Goal: Use online tool/utility: Utilize a website feature to perform a specific function

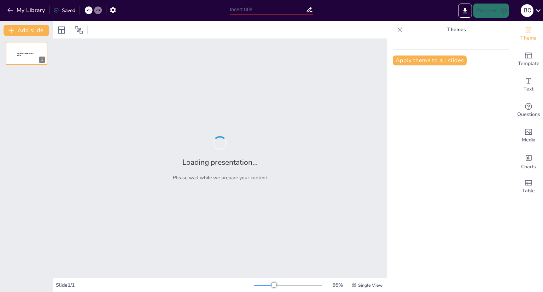
type input "Estrategias de Gestión Emocional para el Éxito Académico"
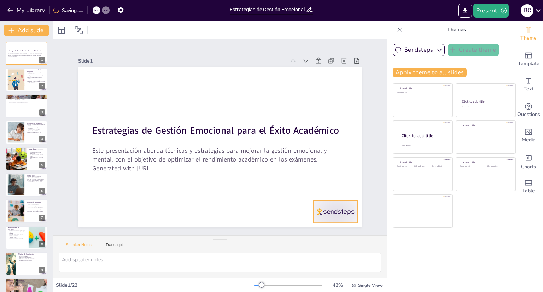
checkbox input "true"
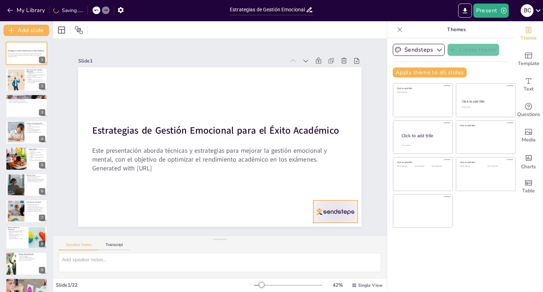
checkbox input "true"
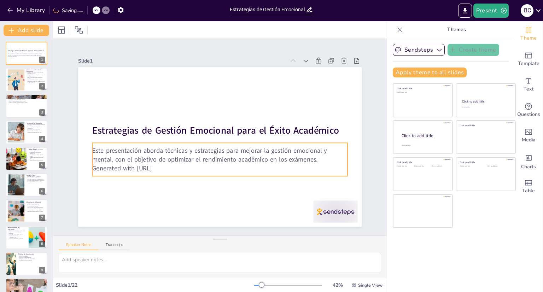
checkbox input "true"
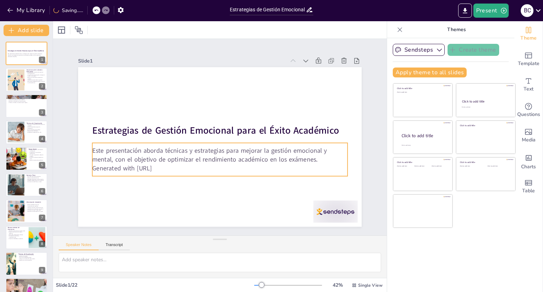
checkbox input "true"
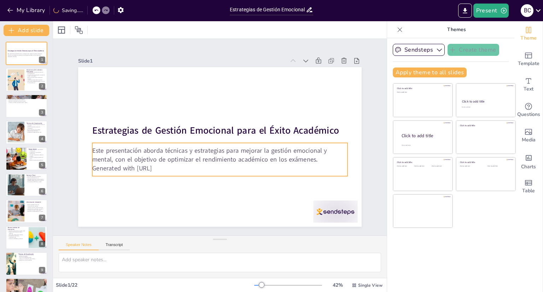
checkbox input "true"
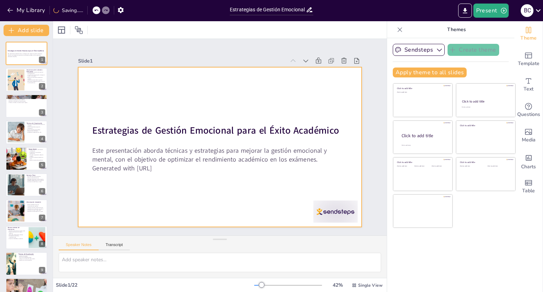
checkbox input "true"
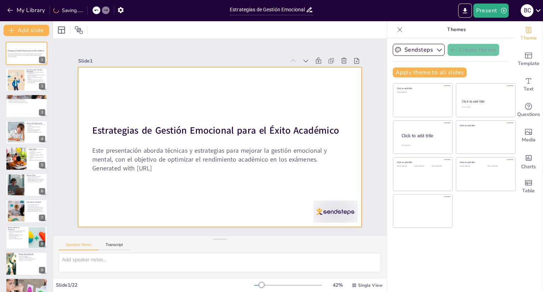
checkbox input "true"
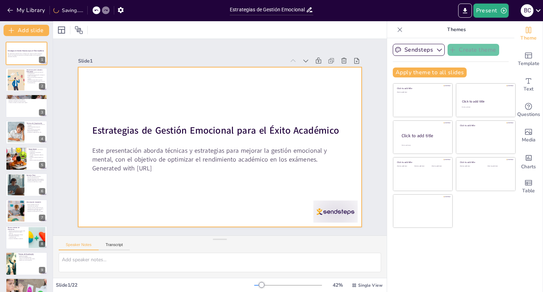
checkbox input "true"
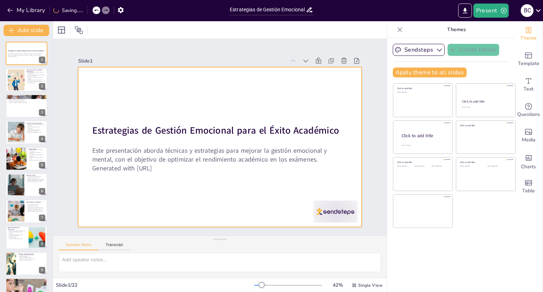
checkbox input "true"
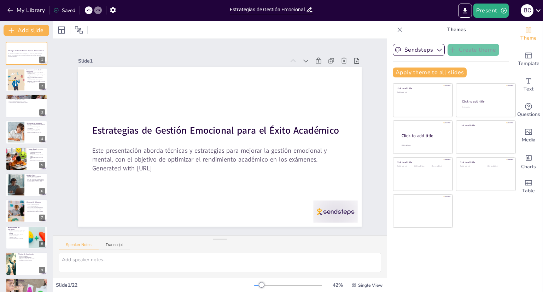
checkbox input "true"
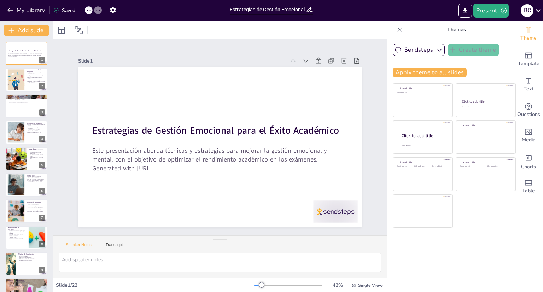
checkbox input "true"
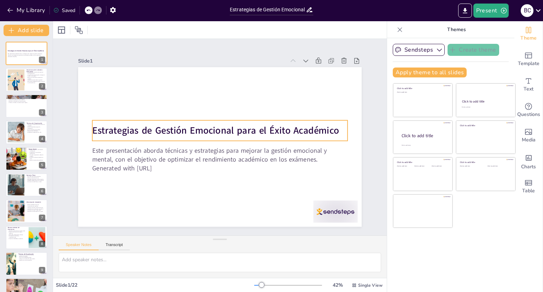
checkbox input "true"
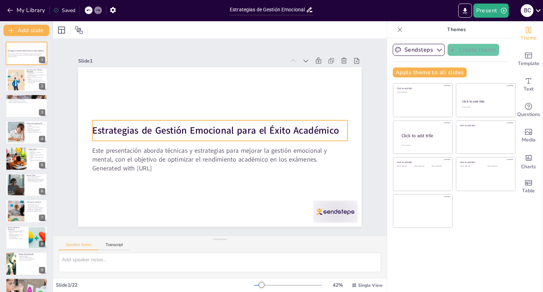
checkbox input "true"
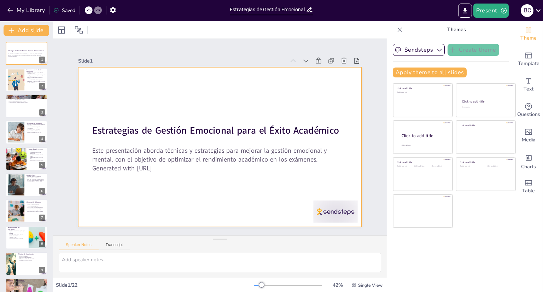
checkbox input "true"
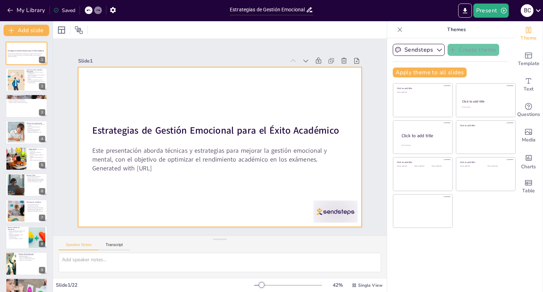
checkbox input "true"
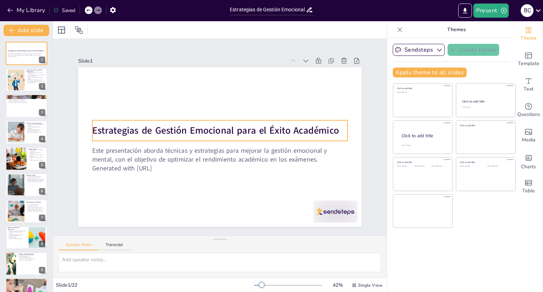
checkbox input "true"
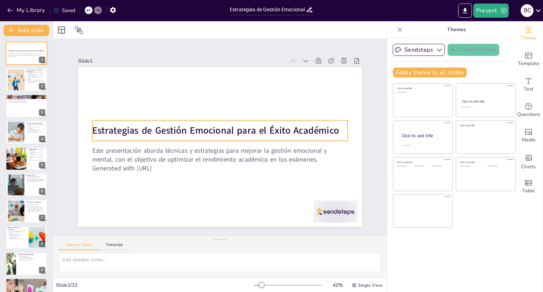
checkbox input "true"
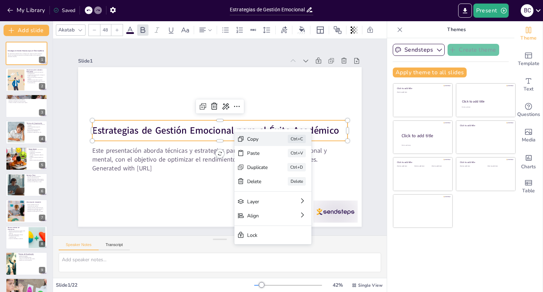
click at [300, 175] on div "Copy" at bounding box center [310, 178] width 21 height 7
checkbox input "true"
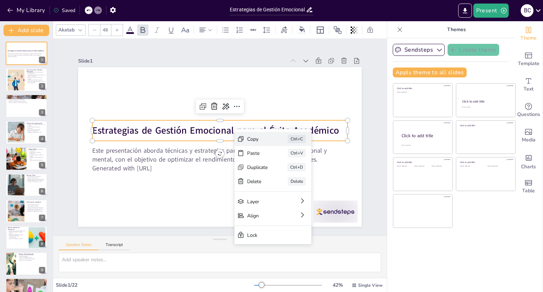
checkbox input "true"
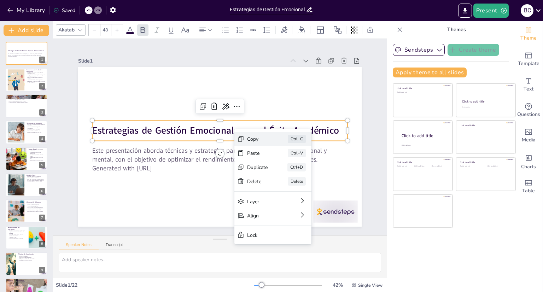
checkbox input "true"
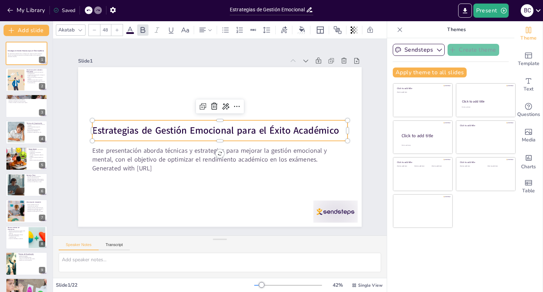
checkbox input "true"
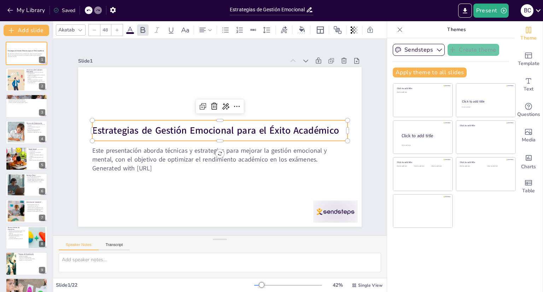
checkbox input "true"
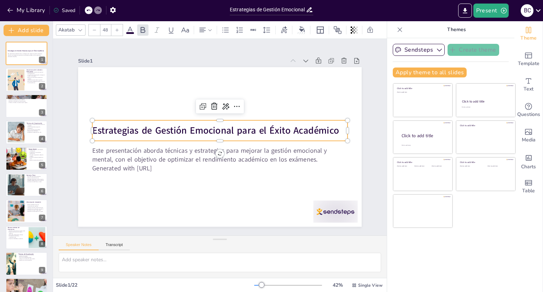
checkbox input "true"
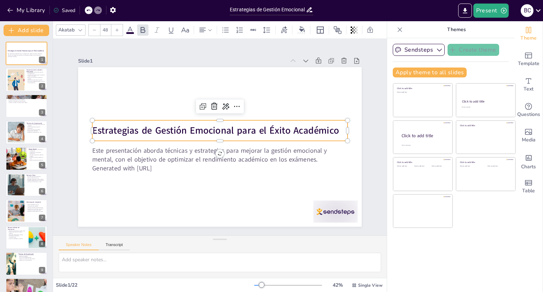
checkbox input "true"
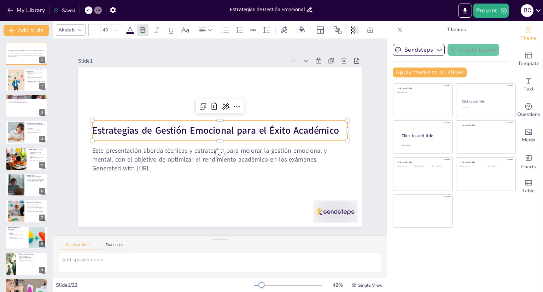
checkbox input "true"
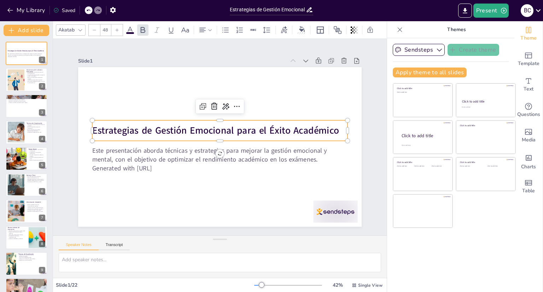
checkbox input "true"
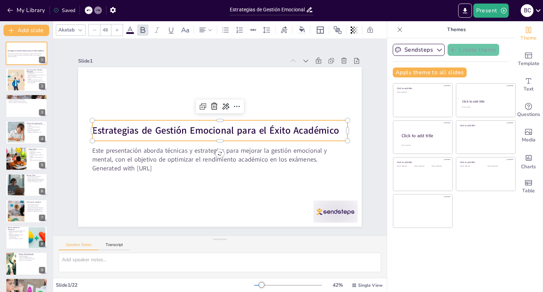
checkbox input "true"
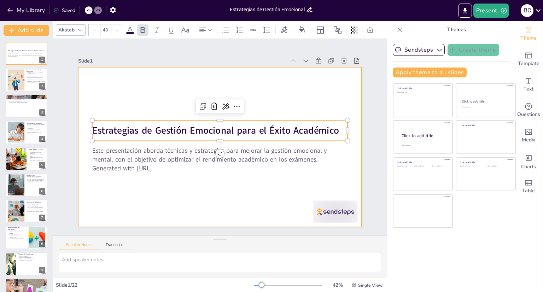
checkbox input "true"
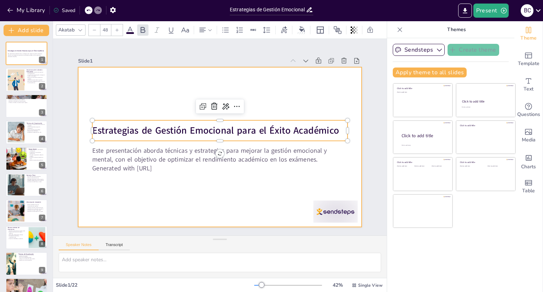
checkbox input "true"
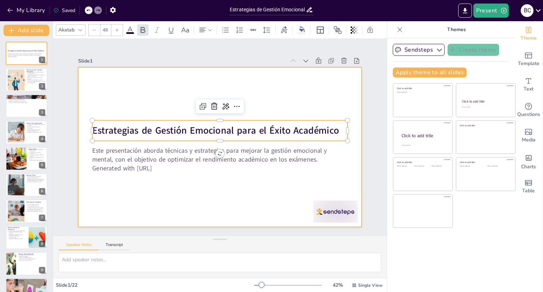
checkbox input "true"
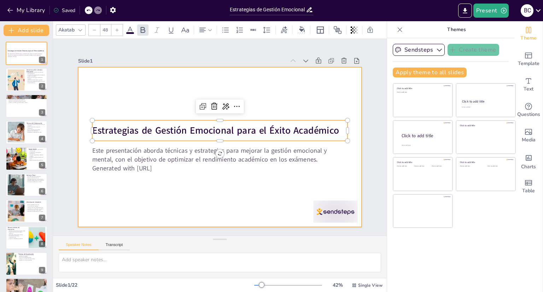
checkbox input "true"
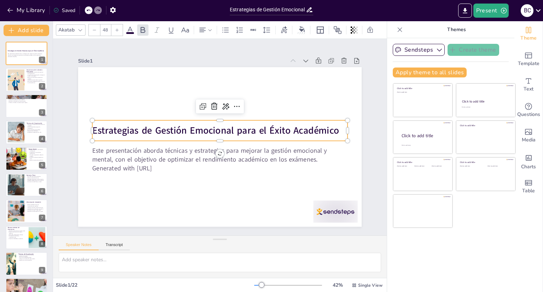
checkbox input "true"
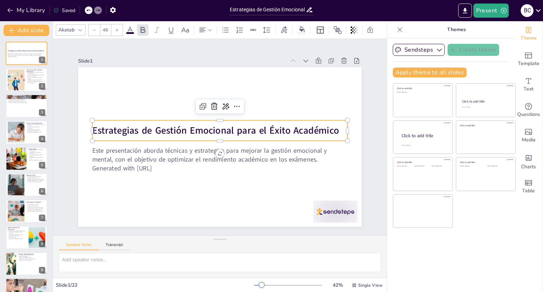
checkbox input "true"
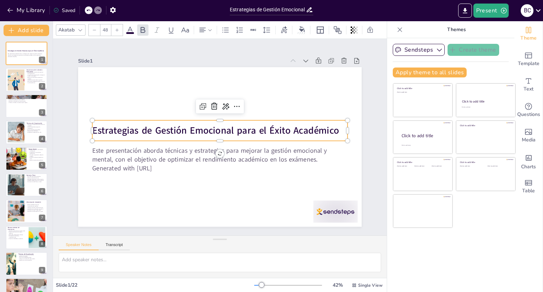
click at [331, 127] on strong "Estrategias de Gestión Emocional para el Éxito Académico" at bounding box center [215, 130] width 247 height 13
checkbox input "true"
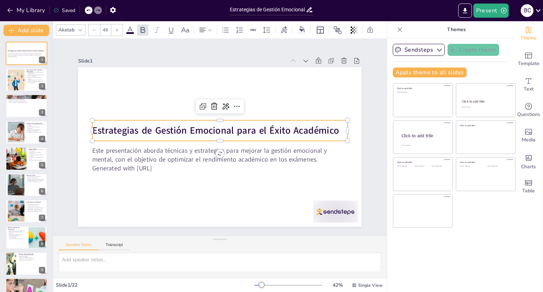
checkbox input "true"
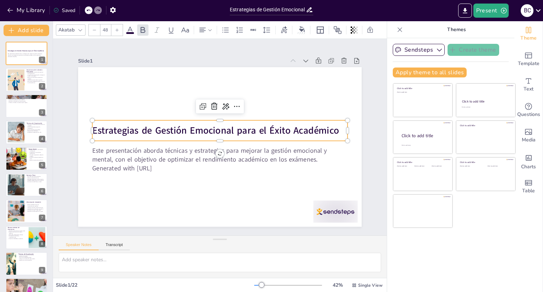
checkbox input "true"
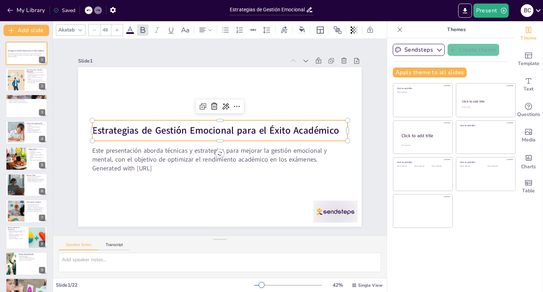
checkbox input "true"
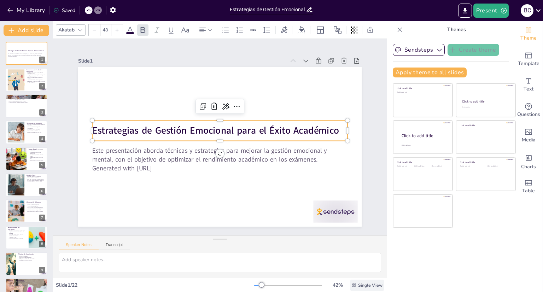
checkbox input "true"
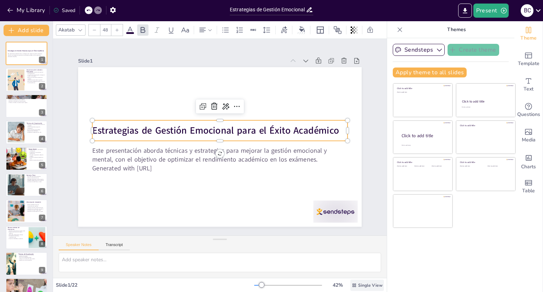
checkbox input "true"
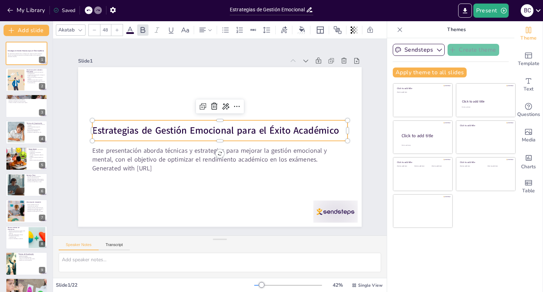
checkbox input "true"
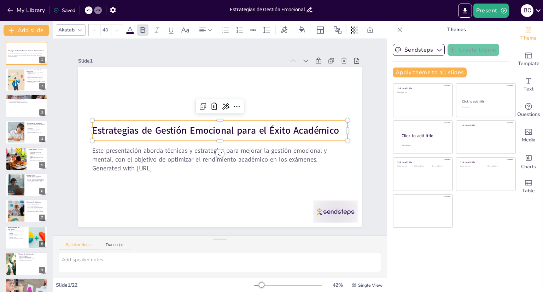
checkbox input "true"
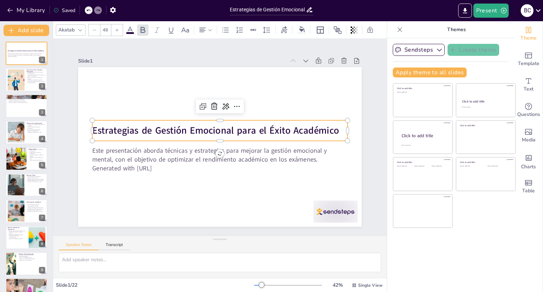
click at [409, 257] on div "Sendsteps Create theme Apply theme to all slides Click to add title Click to ad…" at bounding box center [450, 165] width 127 height 254
click at [24, 87] on div at bounding box center [16, 80] width 32 height 22
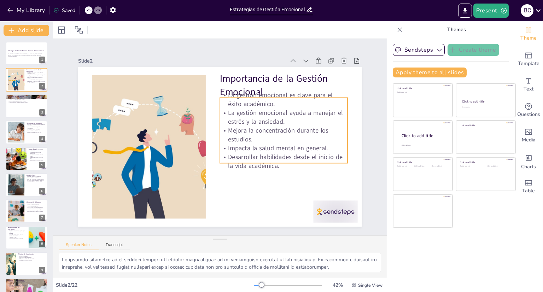
click at [261, 91] on p "La gestión emocional es clave para el éxito académico." at bounding box center [284, 100] width 128 height 18
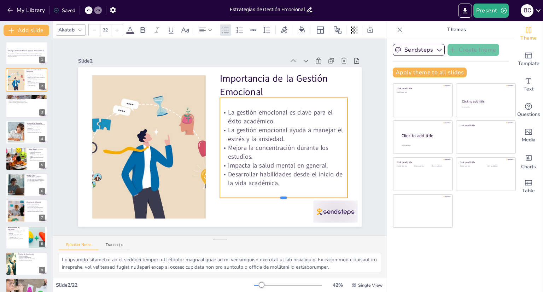
drag, startPoint x: 277, startPoint y: 160, endPoint x: 277, endPoint y: 195, distance: 34.7
click at [277, 198] on div at bounding box center [284, 201] width 128 height 6
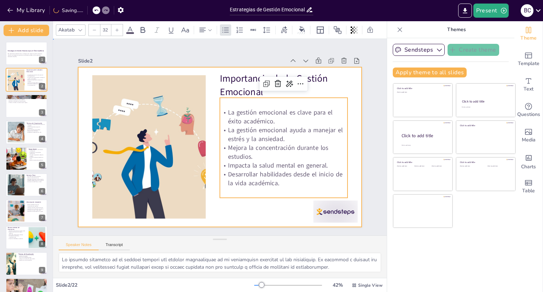
click at [266, 200] on div at bounding box center [220, 146] width 284 height 159
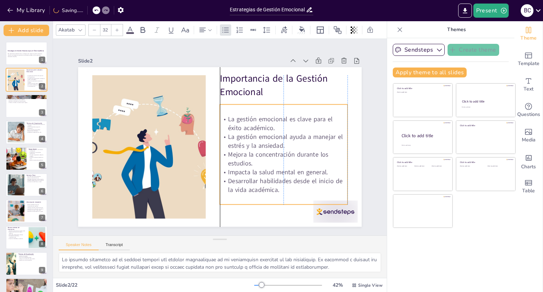
drag, startPoint x: 225, startPoint y: 109, endPoint x: 225, endPoint y: 116, distance: 6.7
click at [225, 116] on p "La gestión emocional es clave para el éxito académico." at bounding box center [284, 124] width 128 height 18
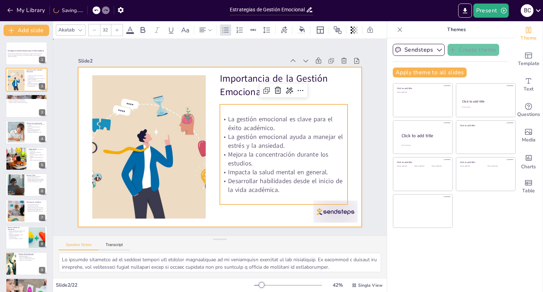
click at [250, 221] on div at bounding box center [218, 146] width 310 height 215
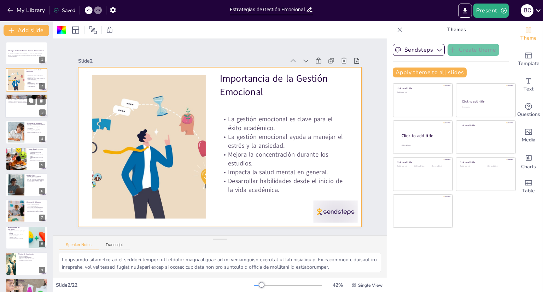
click at [24, 110] on div at bounding box center [26, 106] width 42 height 24
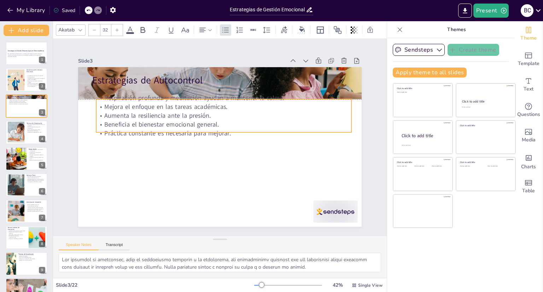
drag, startPoint x: 98, startPoint y: 83, endPoint x: 103, endPoint y: 96, distance: 13.1
click at [103, 96] on p "Respiración profunda y meditación ayudan a mantener la calma." at bounding box center [223, 98] width 255 height 9
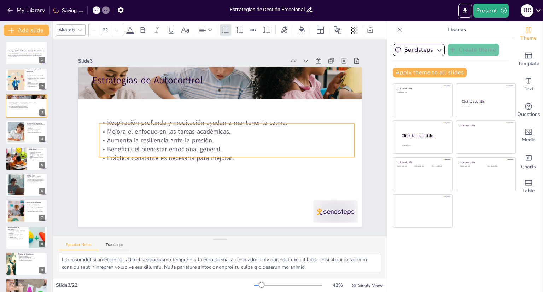
drag, startPoint x: 103, startPoint y: 104, endPoint x: 105, endPoint y: 129, distance: 25.2
click at [105, 129] on p "Mejora el enfoque en las tareas académicas." at bounding box center [226, 131] width 255 height 9
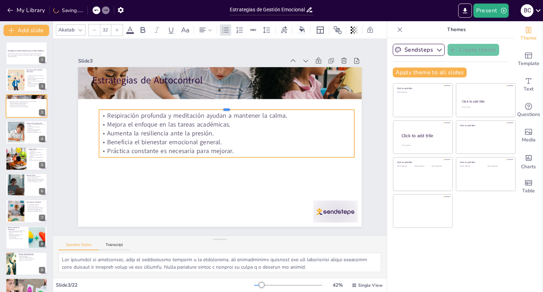
drag, startPoint x: 222, startPoint y: 121, endPoint x: 215, endPoint y: 106, distance: 17.1
click at [215, 106] on div at bounding box center [226, 107] width 255 height 6
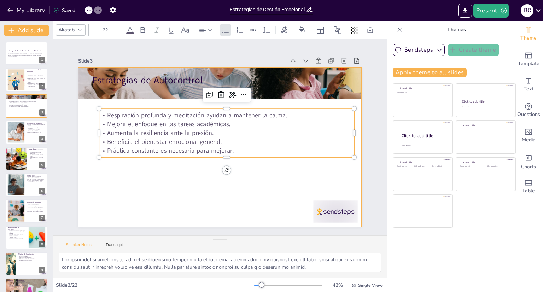
click at [190, 167] on div at bounding box center [219, 147] width 299 height 188
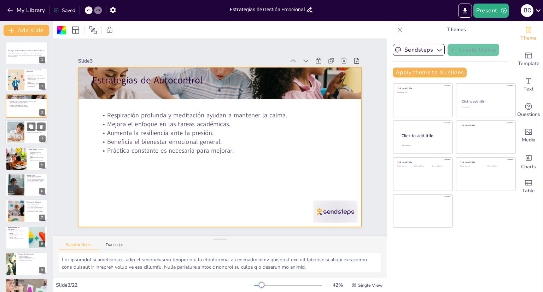
click at [27, 136] on div at bounding box center [26, 132] width 42 height 24
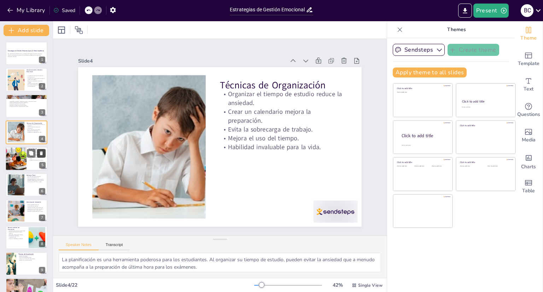
click at [37, 154] on button at bounding box center [41, 153] width 8 height 8
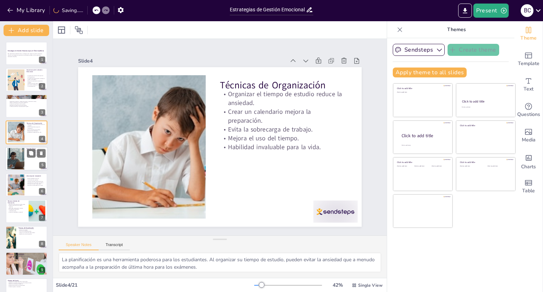
click at [29, 162] on div at bounding box center [26, 159] width 42 height 24
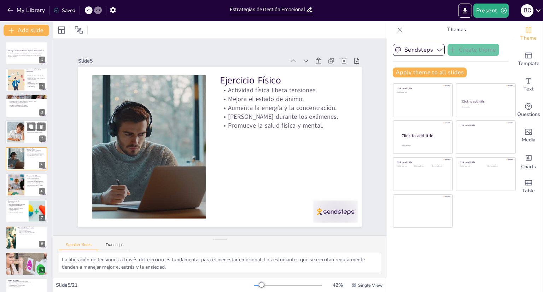
click at [27, 136] on div at bounding box center [26, 132] width 42 height 24
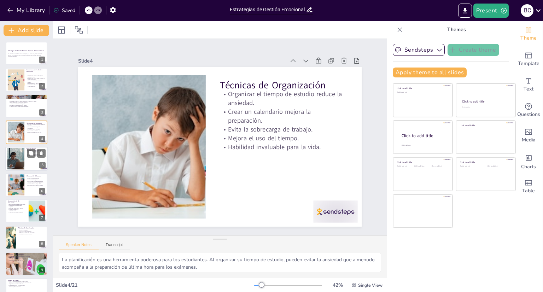
click at [23, 161] on div at bounding box center [16, 159] width 39 height 22
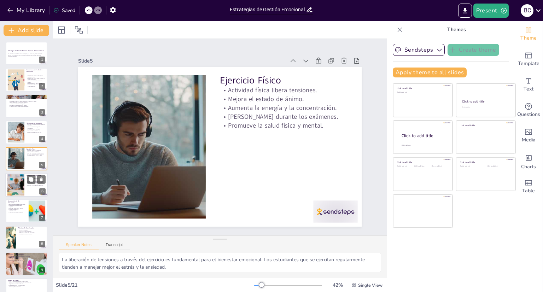
click at [27, 185] on p "Atención a la alimentación es crucial." at bounding box center [36, 185] width 19 height 1
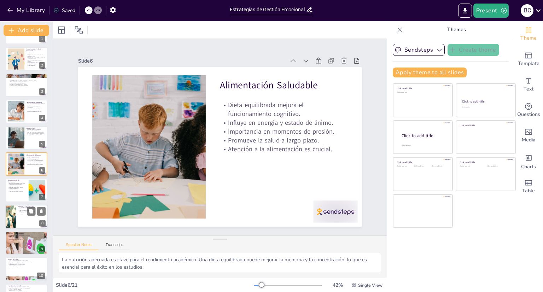
click at [27, 210] on p "Crea una mentalidad positiva." at bounding box center [32, 210] width 28 height 1
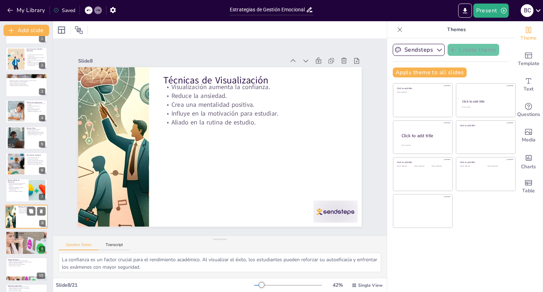
scroll to position [74, 0]
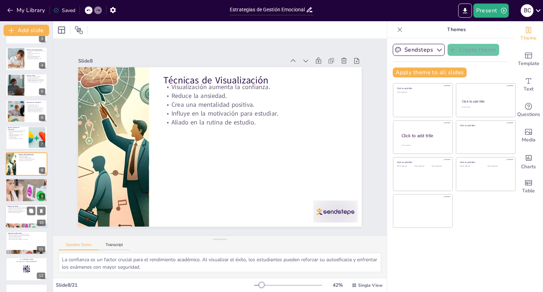
click at [19, 219] on div at bounding box center [26, 217] width 42 height 24
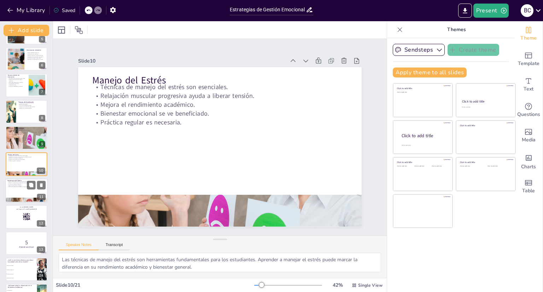
click at [8, 193] on div at bounding box center [26, 191] width 42 height 24
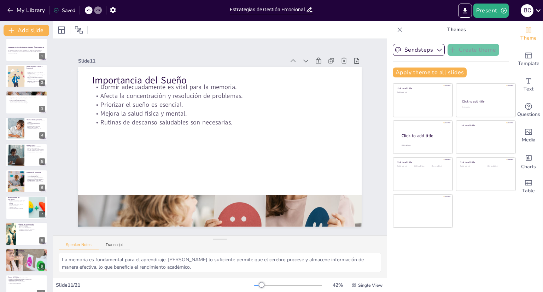
scroll to position [0, 0]
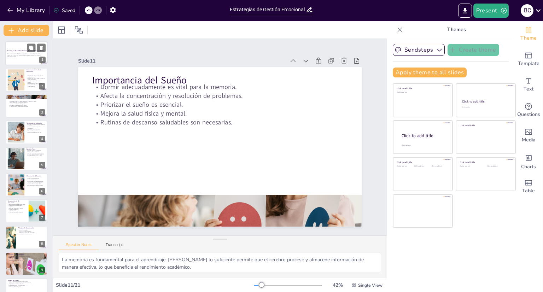
click at [21, 57] on p "Generated with [URL]" at bounding box center [26, 56] width 38 height 1
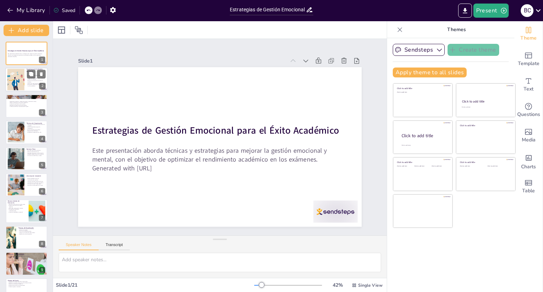
click at [23, 82] on div at bounding box center [16, 80] width 32 height 22
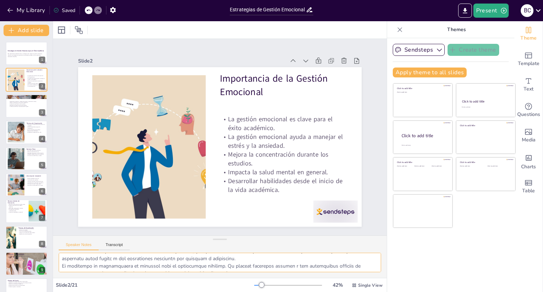
scroll to position [28, 0]
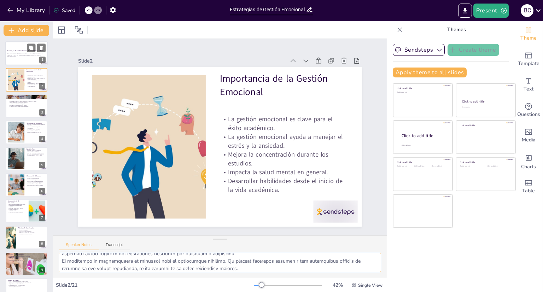
click at [25, 47] on div at bounding box center [26, 53] width 42 height 24
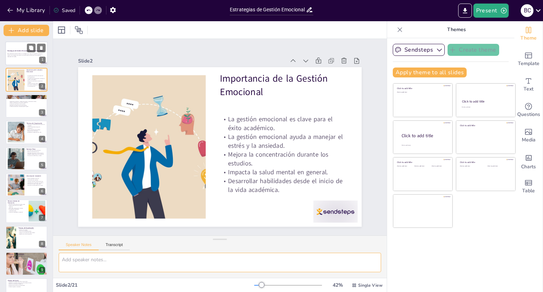
scroll to position [0, 0]
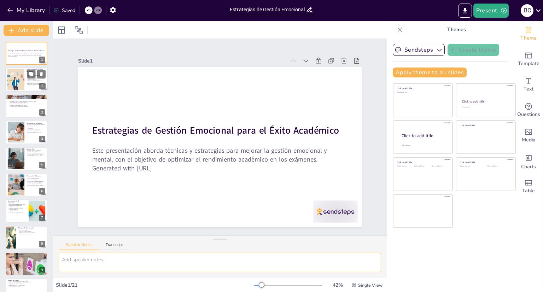
click at [18, 81] on div at bounding box center [16, 80] width 32 height 22
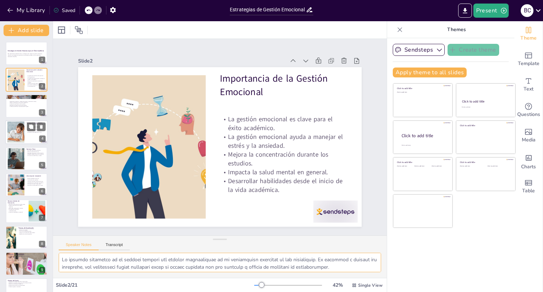
click at [28, 135] on div at bounding box center [26, 132] width 42 height 24
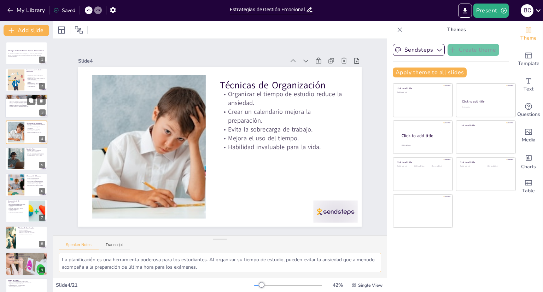
click at [21, 108] on div at bounding box center [26, 106] width 42 height 24
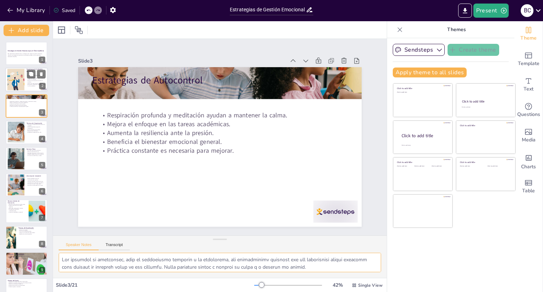
click at [24, 84] on div at bounding box center [26, 80] width 42 height 24
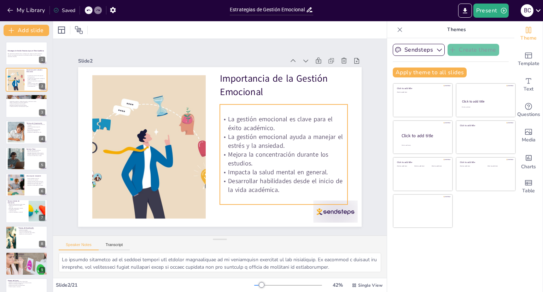
click at [271, 185] on p "Desarrollar habilidades desde el inicio de la vida académica." at bounding box center [284, 186] width 128 height 18
click at [239, 143] on p "La gestión emocional ayuda a manejar el estrés y la ansiedad." at bounding box center [284, 142] width 128 height 18
click at [227, 135] on p "La gestión emocional ayuda a manejar el estrés y la ansiedad." at bounding box center [283, 148] width 129 height 31
click at [227, 135] on p "La gestión emocional ayuda a manejar el estrés y la ansiedad." at bounding box center [284, 142] width 128 height 18
click at [317, 140] on p "La gestión emocional ayuda a manejar el estrés y la ansiedad." at bounding box center [284, 142] width 128 height 18
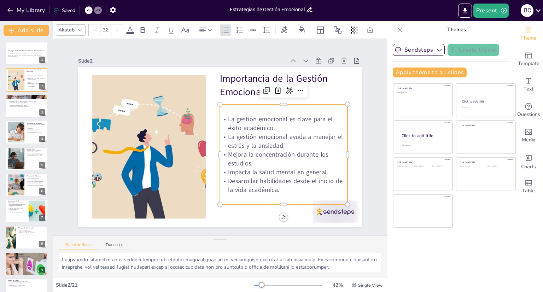
click at [244, 156] on p "Mejora la concentración durante los estudios." at bounding box center [281, 165] width 129 height 31
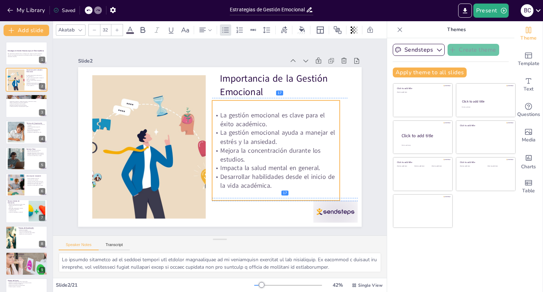
drag, startPoint x: 252, startPoint y: 162, endPoint x: 244, endPoint y: 157, distance: 9.2
click at [244, 157] on p "Mejora la concentración durante los estudios." at bounding box center [273, 160] width 129 height 31
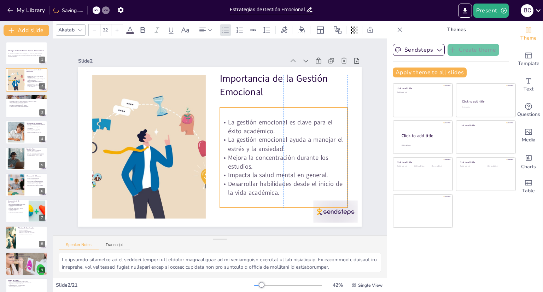
drag, startPoint x: 236, startPoint y: 157, endPoint x: 242, endPoint y: 164, distance: 9.1
click at [242, 164] on p "Mejora la concentración durante los estudios." at bounding box center [284, 162] width 128 height 18
click at [236, 138] on p "La gestión emocional ayuda a manejar el estrés y la ansiedad." at bounding box center [284, 145] width 128 height 18
click at [317, 60] on div at bounding box center [319, 61] width 10 height 10
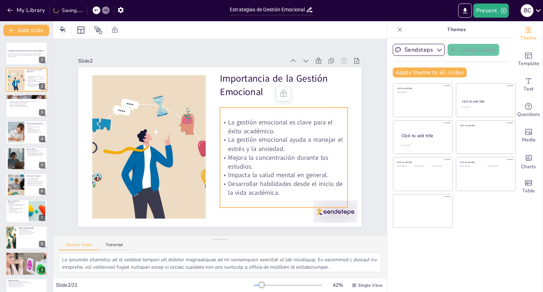
drag, startPoint x: 226, startPoint y: 146, endPoint x: 238, endPoint y: 165, distance: 22.3
click at [238, 165] on div "La gestión emocional es clave para el éxito académico. La gestión emocional ayu…" at bounding box center [281, 164] width 135 height 92
drag, startPoint x: 224, startPoint y: 145, endPoint x: 243, endPoint y: 168, distance: 30.4
click at [243, 168] on div "La gestión emocional es clave para el éxito académico. La gestión emocional ayu…" at bounding box center [281, 164] width 135 height 92
click at [28, 136] on div at bounding box center [26, 132] width 42 height 24
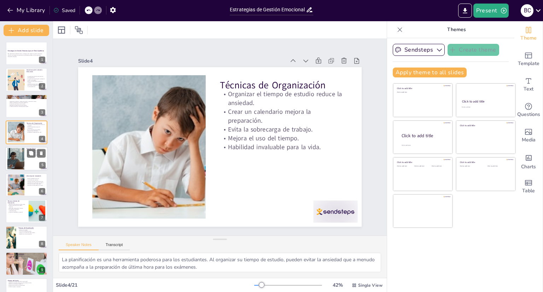
click at [29, 162] on div at bounding box center [26, 159] width 42 height 24
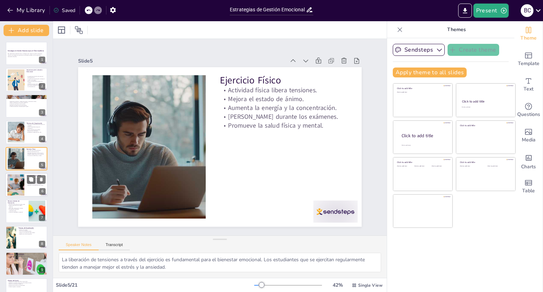
click at [30, 188] on div at bounding box center [26, 185] width 42 height 24
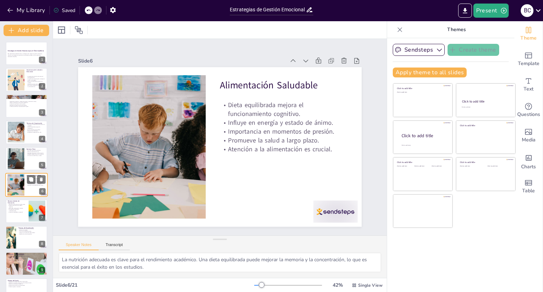
scroll to position [21, 0]
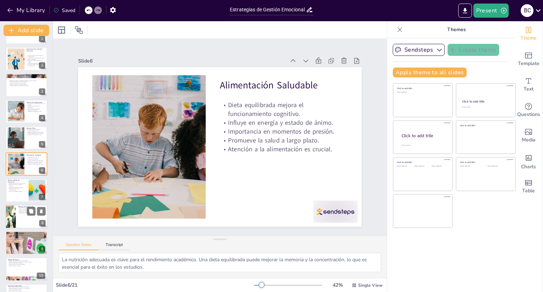
click at [23, 217] on div at bounding box center [26, 217] width 42 height 24
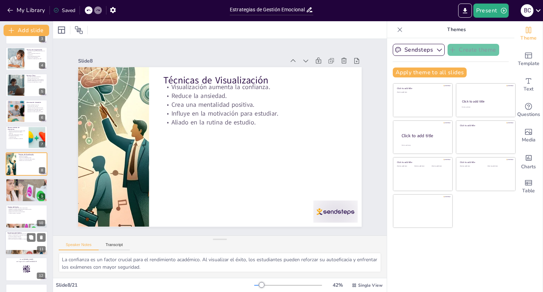
click at [21, 236] on p "Priorizar el sueño es esencial." at bounding box center [26, 236] width 38 height 1
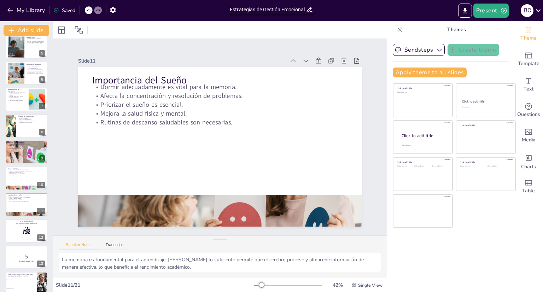
scroll to position [110, 0]
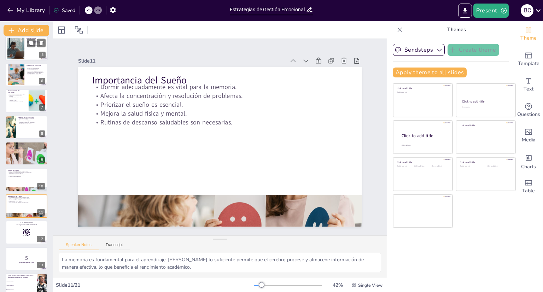
click at [25, 45] on div at bounding box center [26, 48] width 42 height 24
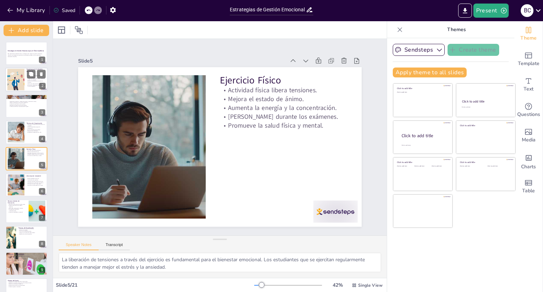
click at [24, 81] on div at bounding box center [16, 80] width 32 height 22
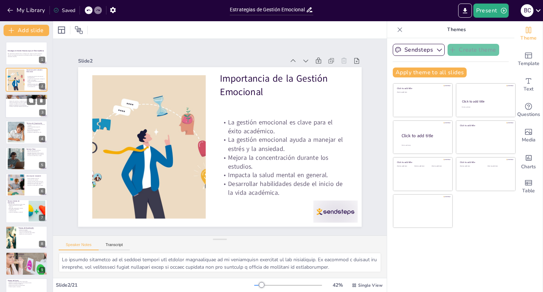
click at [13, 111] on div at bounding box center [26, 106] width 42 height 24
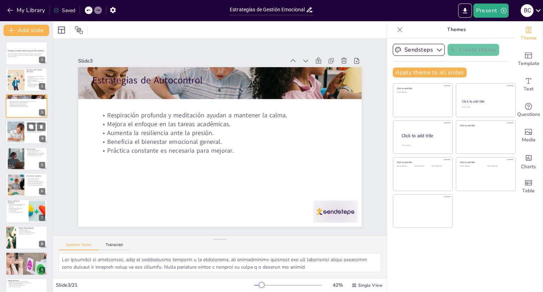
click at [23, 135] on div at bounding box center [16, 133] width 33 height 22
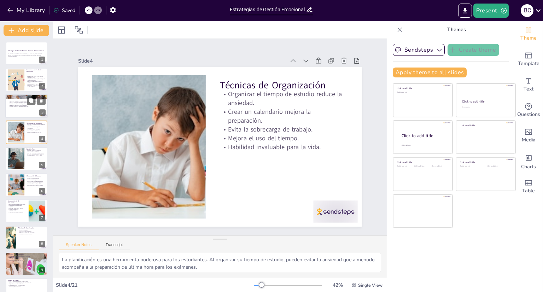
click at [19, 110] on div at bounding box center [26, 106] width 42 height 24
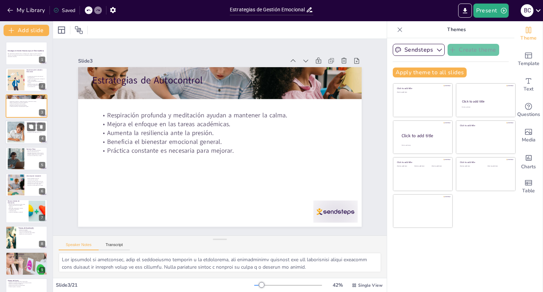
click at [16, 131] on div at bounding box center [16, 133] width 33 height 22
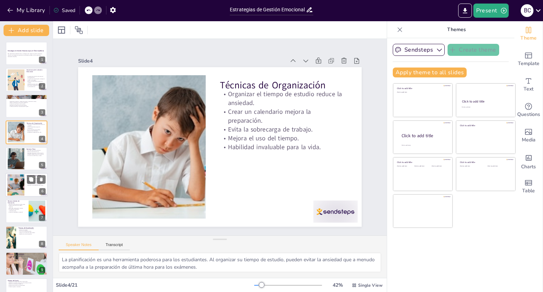
click at [18, 185] on div at bounding box center [16, 185] width 32 height 22
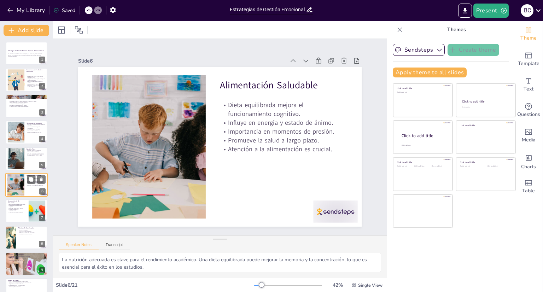
scroll to position [21, 0]
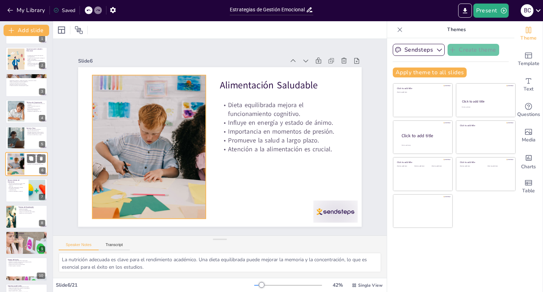
click at [15, 164] on div at bounding box center [16, 164] width 32 height 22
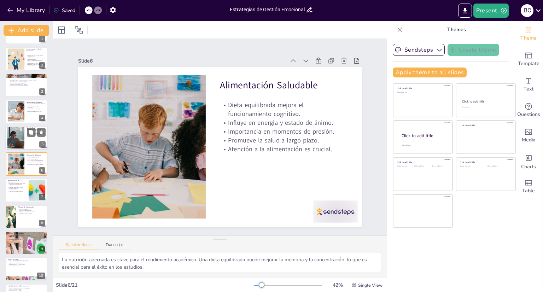
click at [17, 147] on div at bounding box center [16, 138] width 39 height 22
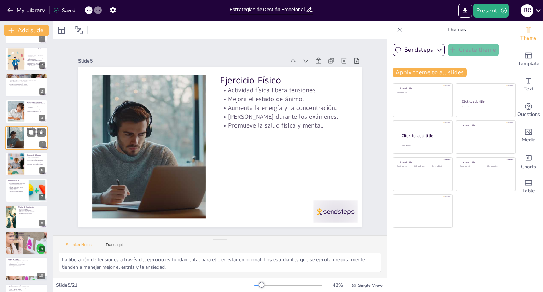
scroll to position [0, 0]
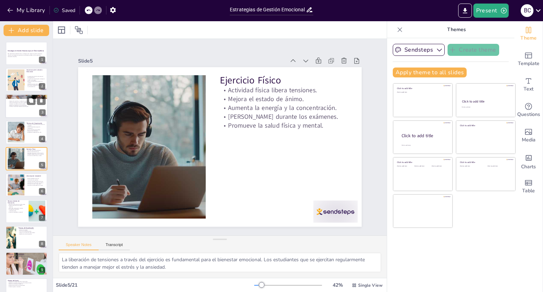
click at [17, 111] on div at bounding box center [26, 106] width 42 height 24
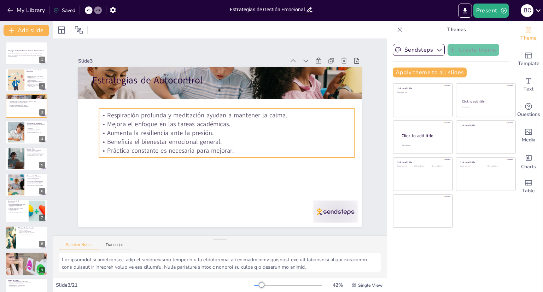
click at [227, 145] on p "Práctica constante es necesaria para mejorar." at bounding box center [225, 151] width 255 height 35
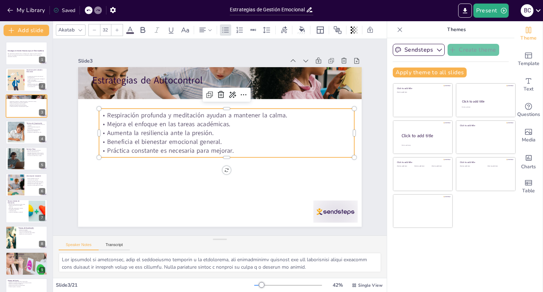
click at [223, 146] on p "Práctica constante es necesaria para mejorar." at bounding box center [226, 150] width 255 height 9
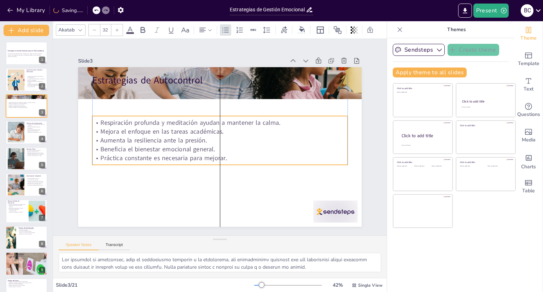
drag, startPoint x: 223, startPoint y: 146, endPoint x: 216, endPoint y: 153, distance: 10.3
click at [216, 154] on p "Práctica constante es necesaria para mejorar." at bounding box center [219, 158] width 255 height 9
click at [316, 59] on icon at bounding box center [318, 60] width 7 height 7
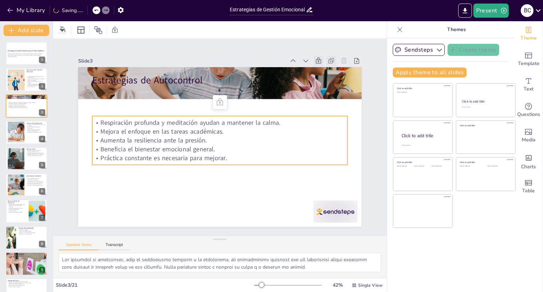
click at [328, 57] on icon at bounding box center [331, 60] width 7 height 7
click at [167, 138] on p "Aumenta la resiliencia ante la presión." at bounding box center [219, 140] width 255 height 9
drag, startPoint x: 220, startPoint y: 154, endPoint x: 209, endPoint y: 149, distance: 12.2
click at [209, 149] on div "Respiración profunda y meditación ayudan a mantener la calma. Mejora el enfoque…" at bounding box center [219, 140] width 255 height 44
drag, startPoint x: 217, startPoint y: 153, endPoint x: 115, endPoint y: 119, distance: 107.8
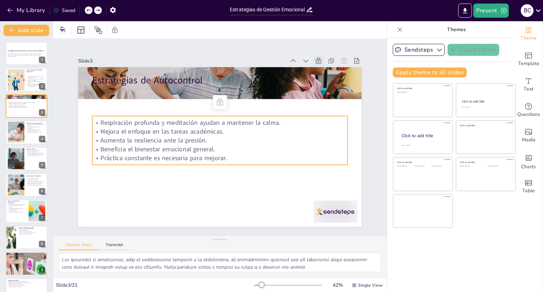
click at [115, 119] on div "Respiración profunda y meditación ayudan a mantener la calma. Mejora el enfoque…" at bounding box center [220, 140] width 258 height 71
drag, startPoint x: 98, startPoint y: 117, endPoint x: 153, endPoint y: 149, distance: 63.8
click at [153, 149] on div "Respiración profunda y meditación ayudan a mantener la calma. Mejora el enfoque…" at bounding box center [220, 140] width 258 height 70
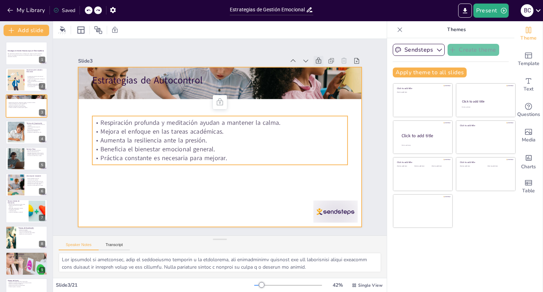
click at [234, 163] on div at bounding box center [219, 147] width 299 height 188
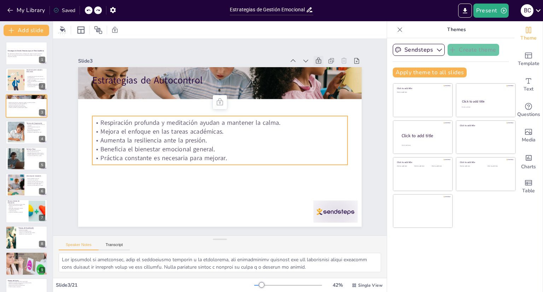
drag, startPoint x: 204, startPoint y: 143, endPoint x: 176, endPoint y: 133, distance: 29.8
click at [176, 133] on div "Respiración profunda y meditación ayudan a mantener la calma. Mejora el enfoque…" at bounding box center [217, 139] width 186 height 232
drag, startPoint x: 222, startPoint y: 153, endPoint x: 150, endPoint y: 126, distance: 77.4
click at [150, 126] on div "Respiración profunda y meditación ayudan a mantener la calma. Mejora el enfoque…" at bounding box center [220, 140] width 258 height 70
drag, startPoint x: 100, startPoint y: 120, endPoint x: 132, endPoint y: 149, distance: 43.0
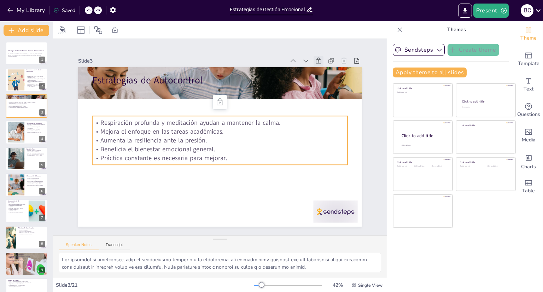
click at [132, 149] on div "Respiración profunda y meditación ayudan a mantener la calma. Mejora el enfoque…" at bounding box center [220, 140] width 258 height 71
click at [227, 154] on p "Práctica constante es necesaria para mejorar." at bounding box center [219, 158] width 255 height 9
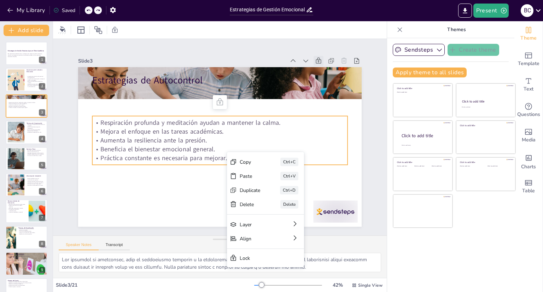
click at [262, 197] on div "Copy Ctrl+C Paste Ctrl+V Duplicate Ctrl+D Delete Delete Layer Align Lock" at bounding box center [306, 258] width 89 height 123
click at [221, 153] on p "Práctica constante es necesaria para mejorar." at bounding box center [218, 157] width 255 height 35
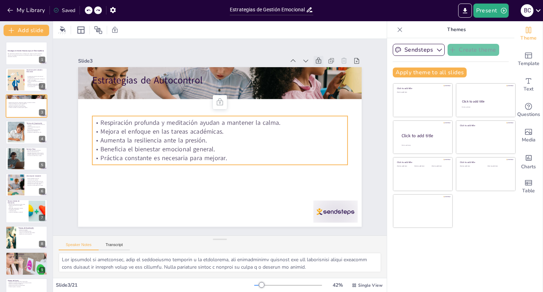
drag, startPoint x: 217, startPoint y: 155, endPoint x: 161, endPoint y: 116, distance: 68.0
click at [161, 116] on div "Respiración profunda y meditación ayudan a mantener la calma. Mejora el enfoque…" at bounding box center [220, 140] width 258 height 70
click at [167, 123] on p "Respiración profunda y meditación ayudan a mantener la calma." at bounding box center [219, 122] width 255 height 9
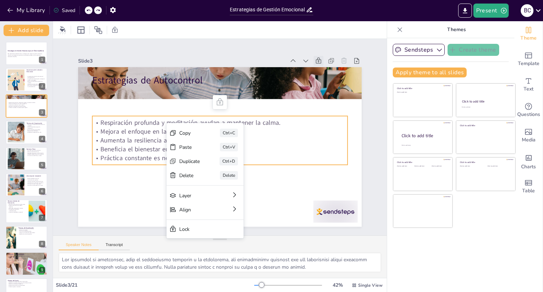
click at [301, 141] on p "Aumenta la resiliencia ante la presión." at bounding box center [219, 140] width 255 height 35
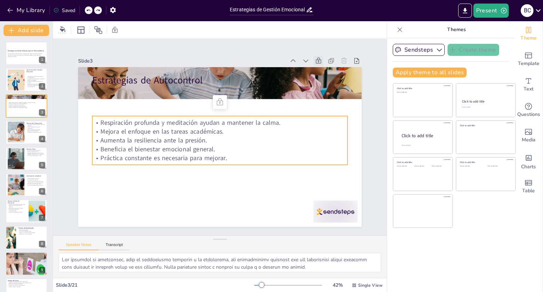
drag, startPoint x: 223, startPoint y: 152, endPoint x: 138, endPoint y: 123, distance: 90.2
click at [138, 123] on div "Respiración profunda y meditación ayudan a mantener la calma. Mejora el enfoque…" at bounding box center [220, 140] width 258 height 71
click at [21, 156] on div at bounding box center [16, 159] width 39 height 22
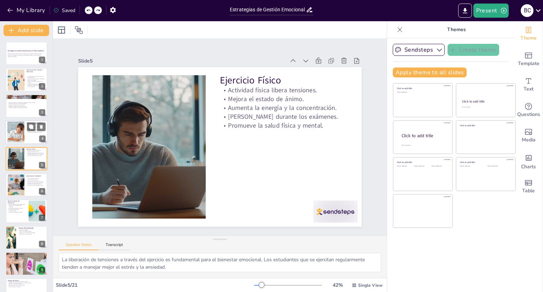
click at [20, 133] on div at bounding box center [16, 133] width 33 height 22
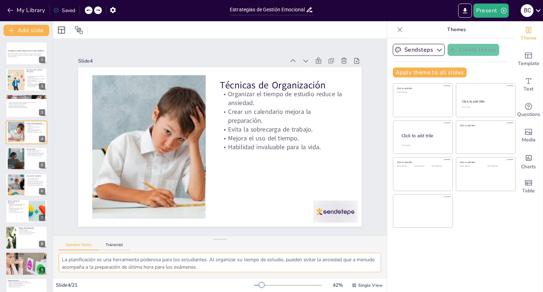
click at [239, 269] on textarea "La planificación es una herramienta poderosa para los estudiantes. Al organizar…" at bounding box center [220, 262] width 322 height 19
click at [16, 169] on div at bounding box center [16, 159] width 39 height 22
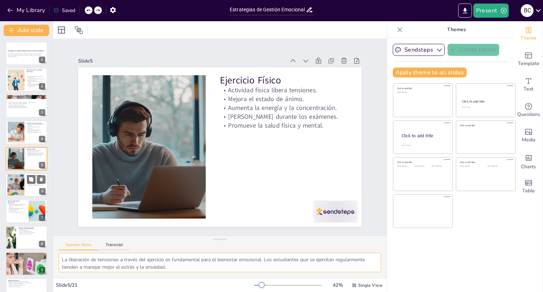
click at [13, 189] on div at bounding box center [16, 185] width 32 height 22
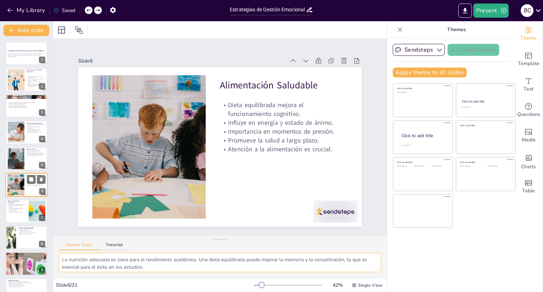
scroll to position [21, 0]
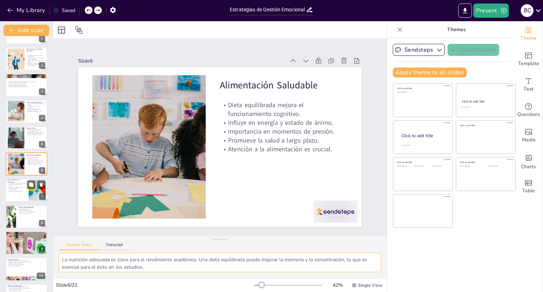
click at [14, 183] on div "Identificar emociones es el primer paso. Aceptar emociones evita efectos negati…" at bounding box center [16, 187] width 19 height 9
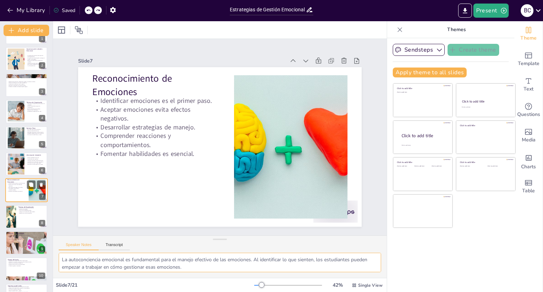
scroll to position [47, 0]
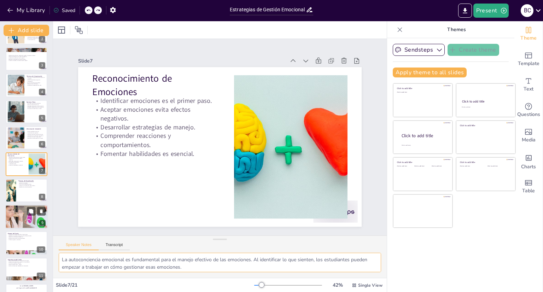
click at [20, 215] on div at bounding box center [26, 217] width 42 height 42
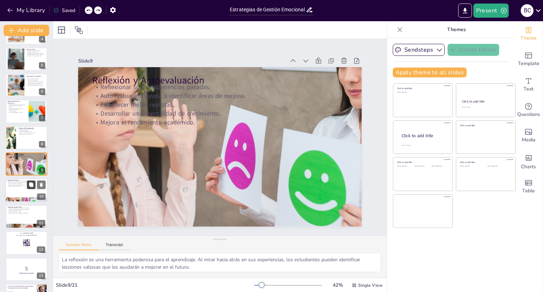
click at [28, 185] on button at bounding box center [31, 185] width 8 height 8
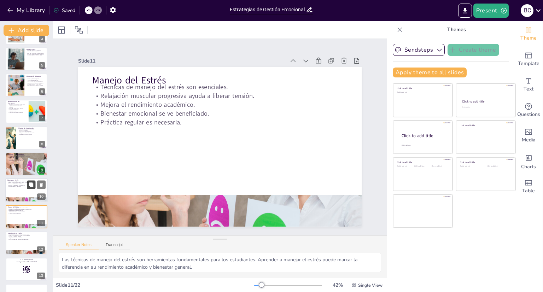
scroll to position [152, 0]
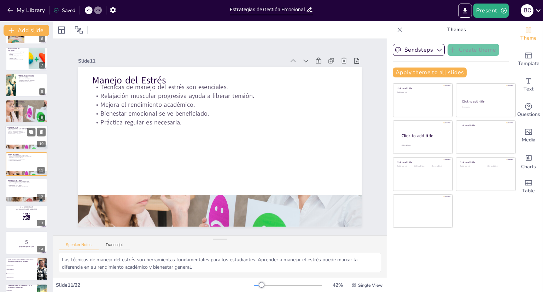
click at [20, 135] on div at bounding box center [26, 138] width 42 height 24
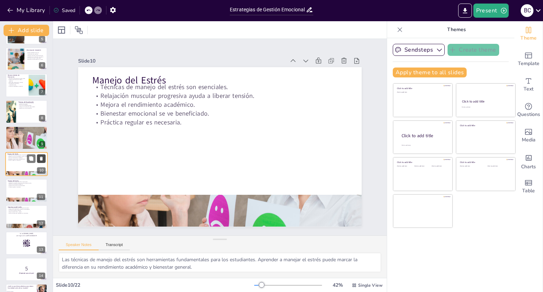
click at [42, 162] on button at bounding box center [41, 159] width 8 height 8
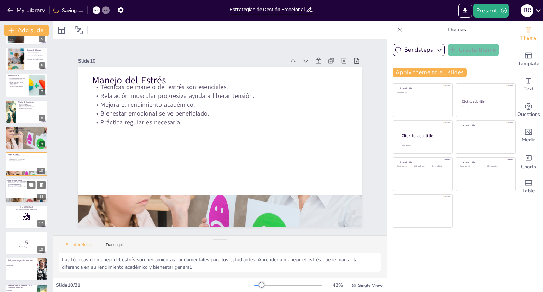
click at [14, 187] on div at bounding box center [26, 191] width 42 height 24
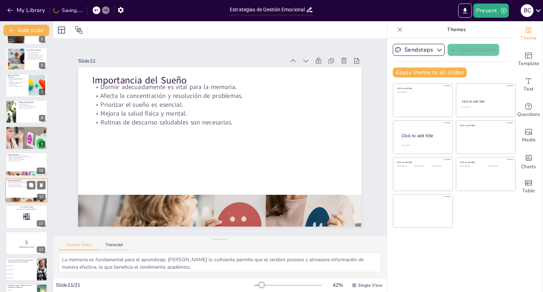
scroll to position [152, 0]
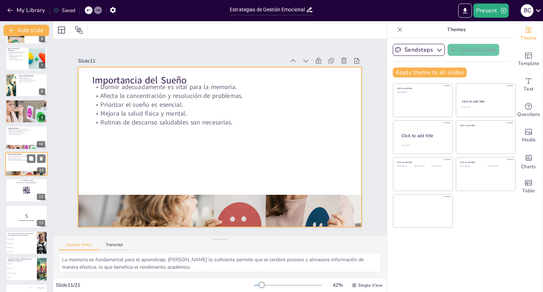
click at [16, 163] on div at bounding box center [26, 164] width 42 height 24
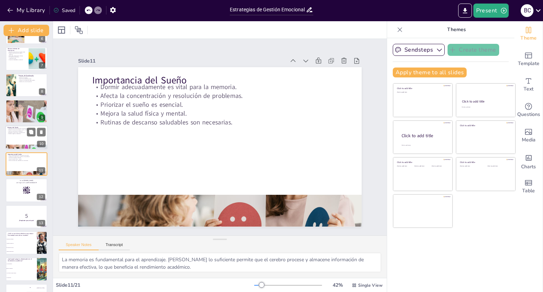
click at [21, 140] on div at bounding box center [26, 138] width 42 height 24
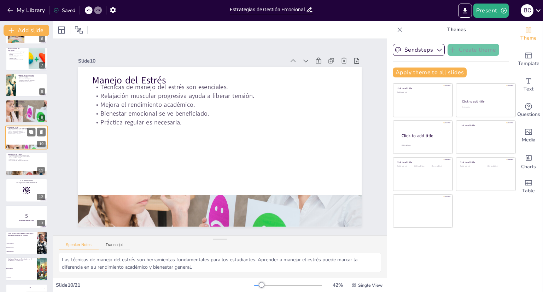
scroll to position [126, 0]
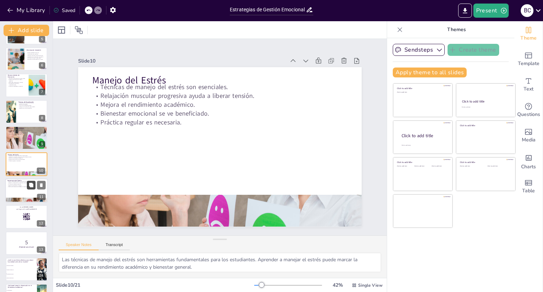
click at [33, 188] on button at bounding box center [31, 185] width 8 height 8
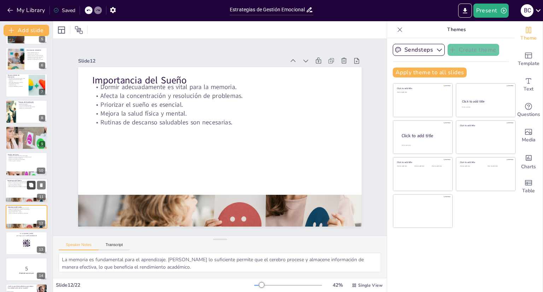
scroll to position [179, 0]
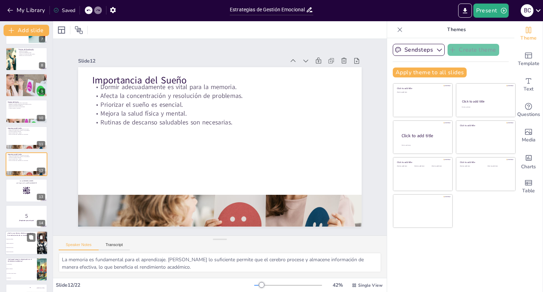
click at [23, 243] on span "Estudiar a última hora" at bounding box center [21, 243] width 30 height 1
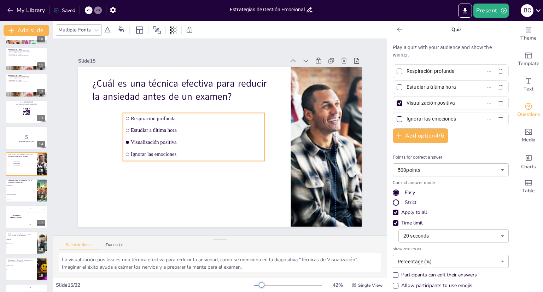
drag, startPoint x: 84, startPoint y: 109, endPoint x: 127, endPoint y: 115, distance: 43.2
click at [127, 115] on li "Respiración profunda" at bounding box center [196, 115] width 142 height 25
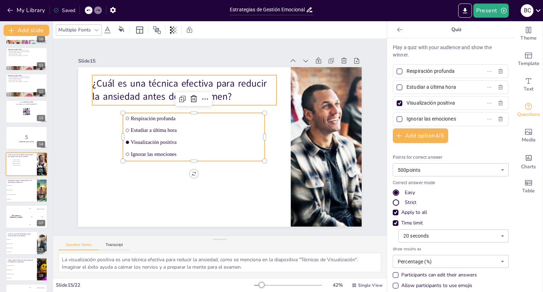
click at [97, 102] on div "¿Cuál es una técnica efectiva para reducir la ansiedad antes de un examen?" at bounding box center [190, 86] width 186 height 49
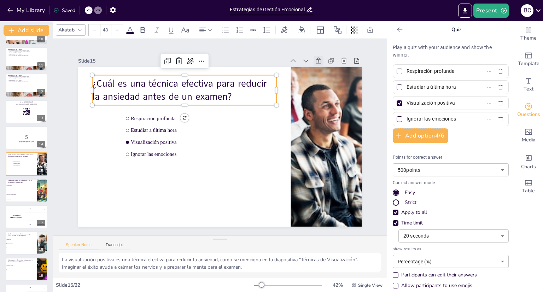
click at [322, 68] on icon at bounding box center [326, 72] width 8 height 8
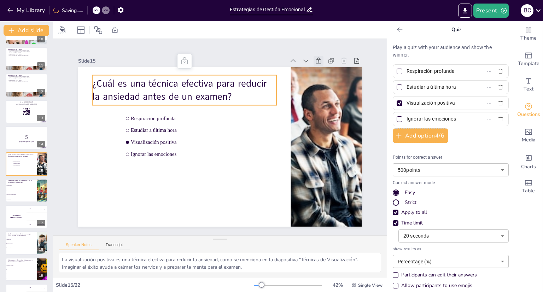
drag, startPoint x: 215, startPoint y: 93, endPoint x: 130, endPoint y: 86, distance: 85.5
click at [130, 86] on p "¿Cuál es una técnica efectiva para reducir la ansiedad antes de un examen?" at bounding box center [184, 90] width 184 height 27
drag, startPoint x: 215, startPoint y: 93, endPoint x: 205, endPoint y: 93, distance: 10.6
click at [205, 93] on p "¿Cuál es una técnica efectiva para reducir la ansiedad antes de un examen?" at bounding box center [184, 90] width 184 height 27
click at [20, 193] on li "Solo afecta el estado de ánimo" at bounding box center [21, 194] width 32 height 5
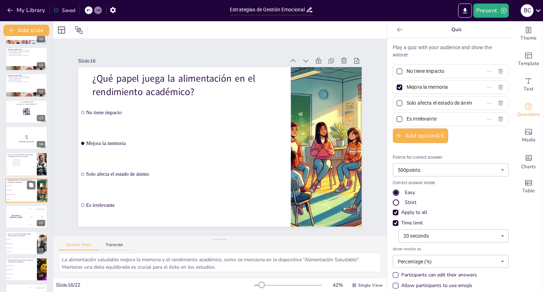
scroll to position [284, 0]
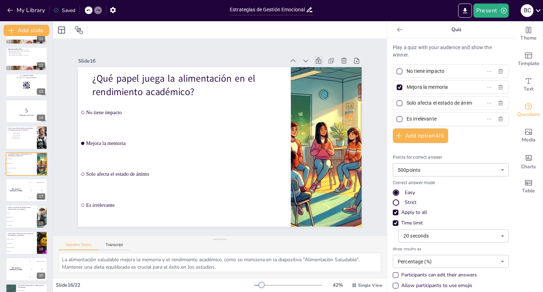
click at [316, 58] on icon at bounding box center [318, 61] width 5 height 6
click at [18, 215] on li "Hablar con amigos" at bounding box center [21, 217] width 32 height 4
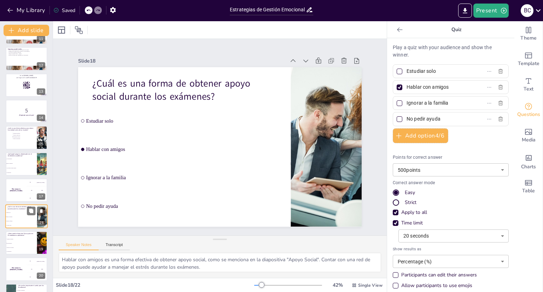
scroll to position [331, 0]
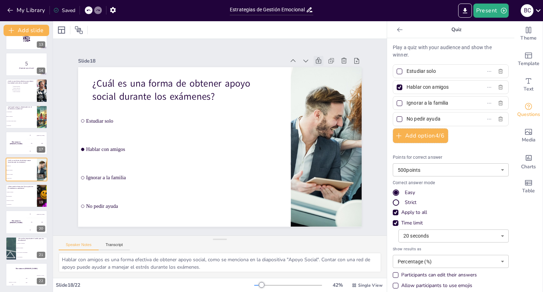
click at [316, 57] on icon at bounding box center [318, 60] width 7 height 7
click at [15, 256] on div at bounding box center [11, 249] width 48 height 24
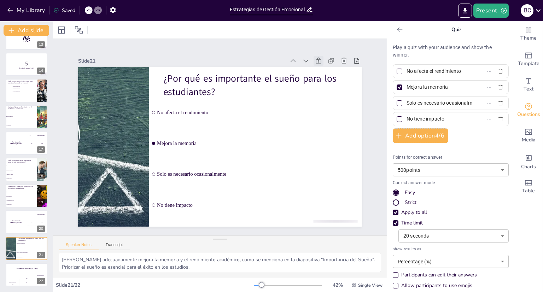
click at [322, 68] on icon at bounding box center [326, 72] width 8 height 8
drag, startPoint x: 508, startPoint y: 114, endPoint x: 506, endPoint y: 145, distance: 31.2
click at [21, 91] on li "Ignorar las emociones" at bounding box center [22, 92] width 21 height 2
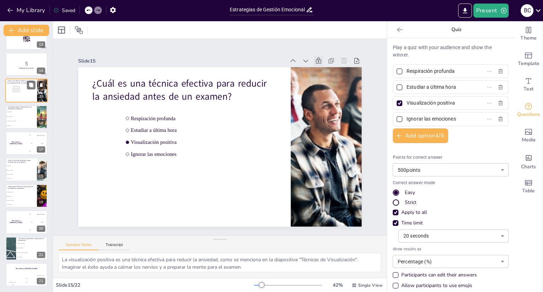
scroll to position [257, 0]
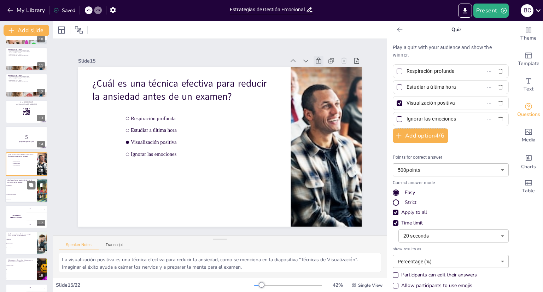
click at [23, 193] on li "Solo afecta el estado de ánimo" at bounding box center [21, 194] width 32 height 5
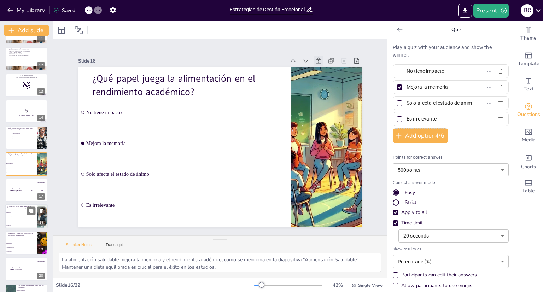
click at [8, 218] on li "Hablar con amigos" at bounding box center [21, 217] width 32 height 4
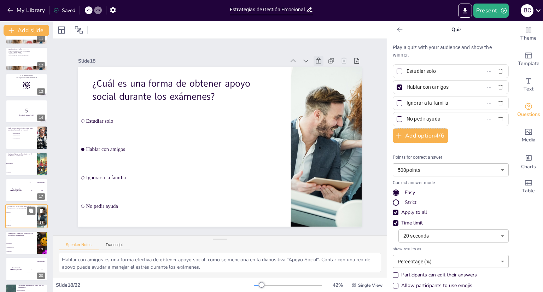
scroll to position [331, 0]
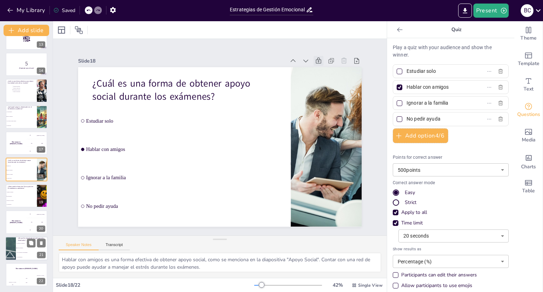
click at [27, 246] on button at bounding box center [31, 243] width 8 height 8
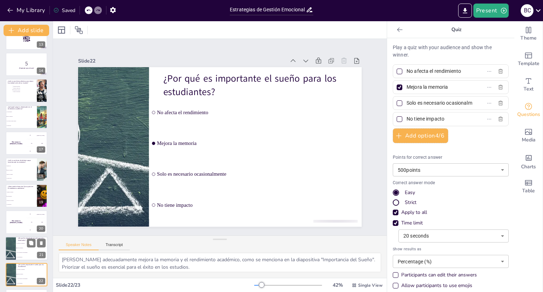
scroll to position [357, 0]
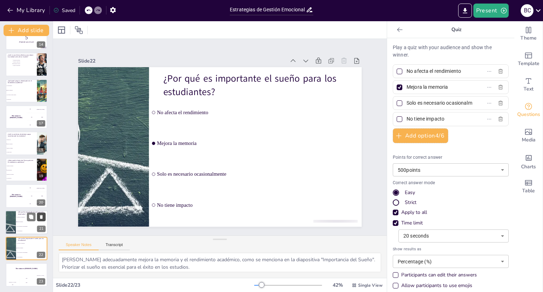
click at [42, 217] on icon at bounding box center [41, 217] width 3 height 4
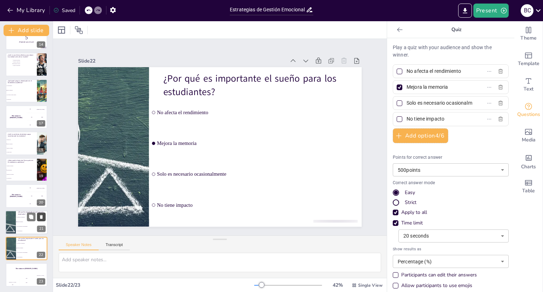
scroll to position [331, 0]
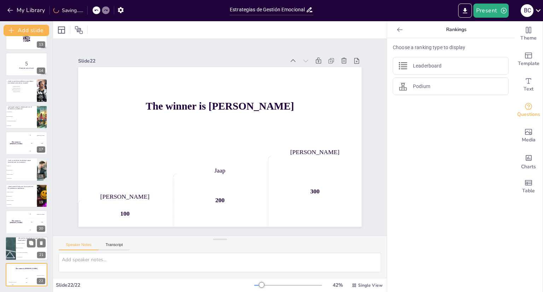
click at [24, 243] on span "No afecta el rendimiento" at bounding box center [32, 243] width 30 height 1
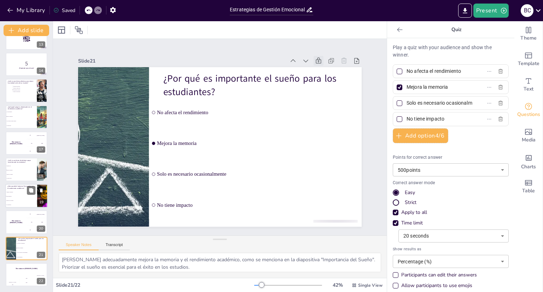
click at [21, 195] on li "Libera tensiones" at bounding box center [21, 196] width 32 height 4
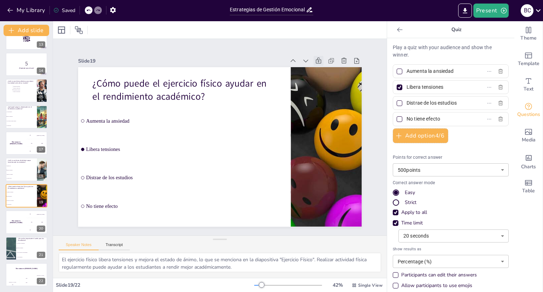
click at [323, 68] on icon at bounding box center [326, 71] width 6 height 6
